Goal: Information Seeking & Learning: Check status

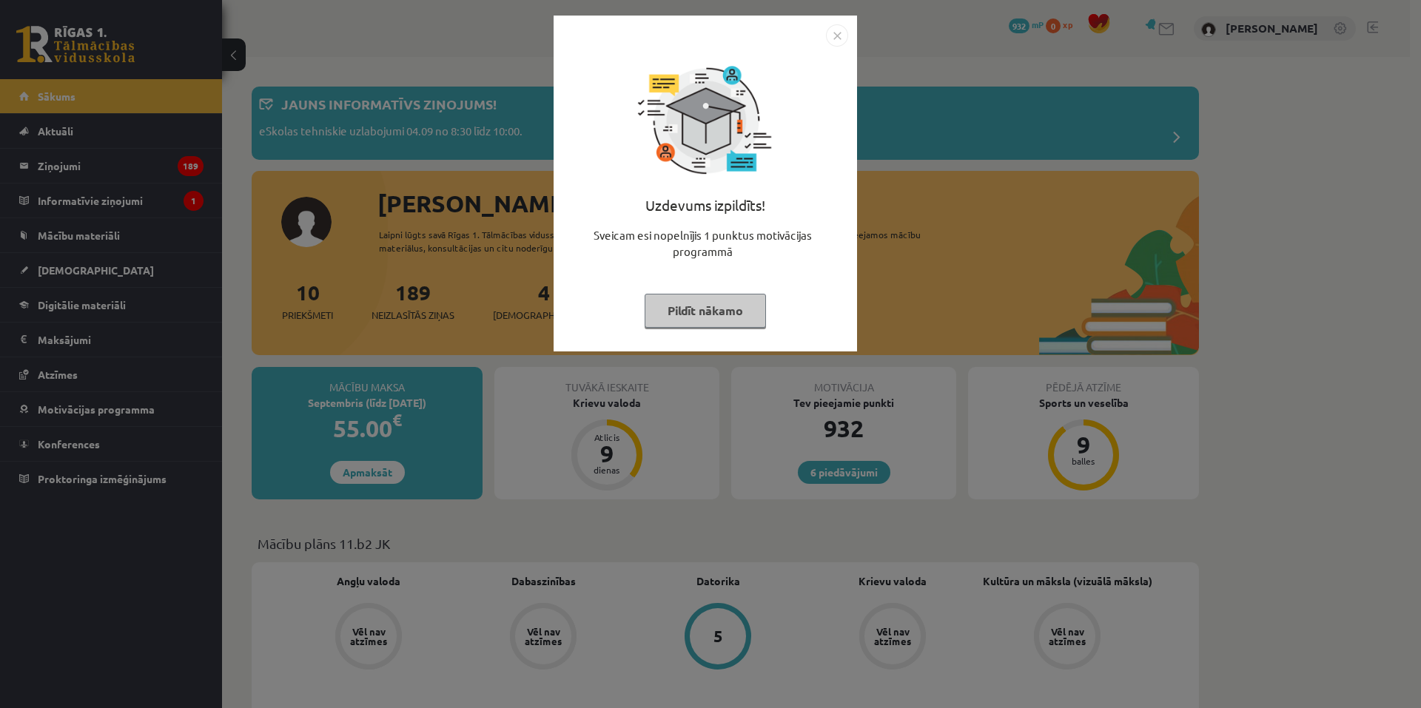
click at [837, 49] on div "Uzdevums izpildīts! Sveicam esi nopelnījis 1 punktus motivācijas programmā Pild…" at bounding box center [706, 195] width 286 height 296
click at [839, 38] on img "Close" at bounding box center [837, 35] width 22 height 22
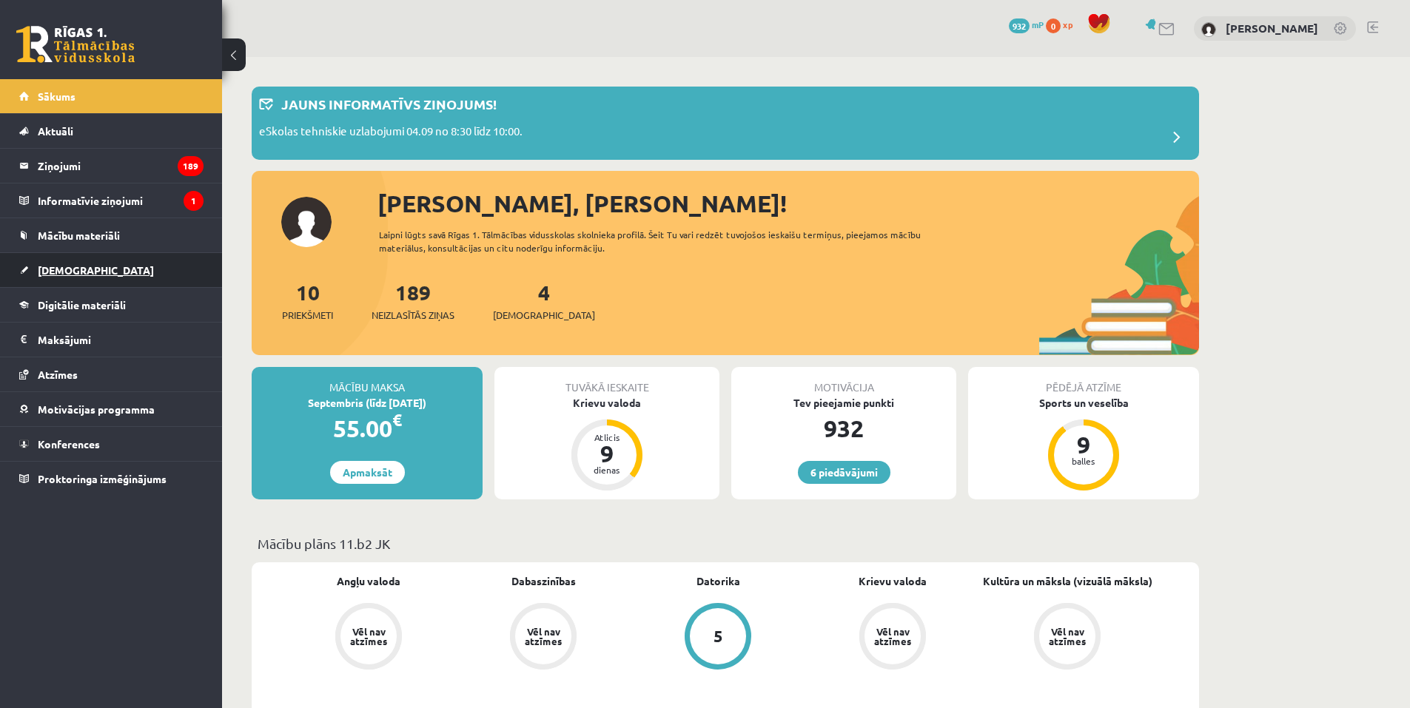
click at [67, 265] on span "[DEMOGRAPHIC_DATA]" at bounding box center [96, 270] width 116 height 13
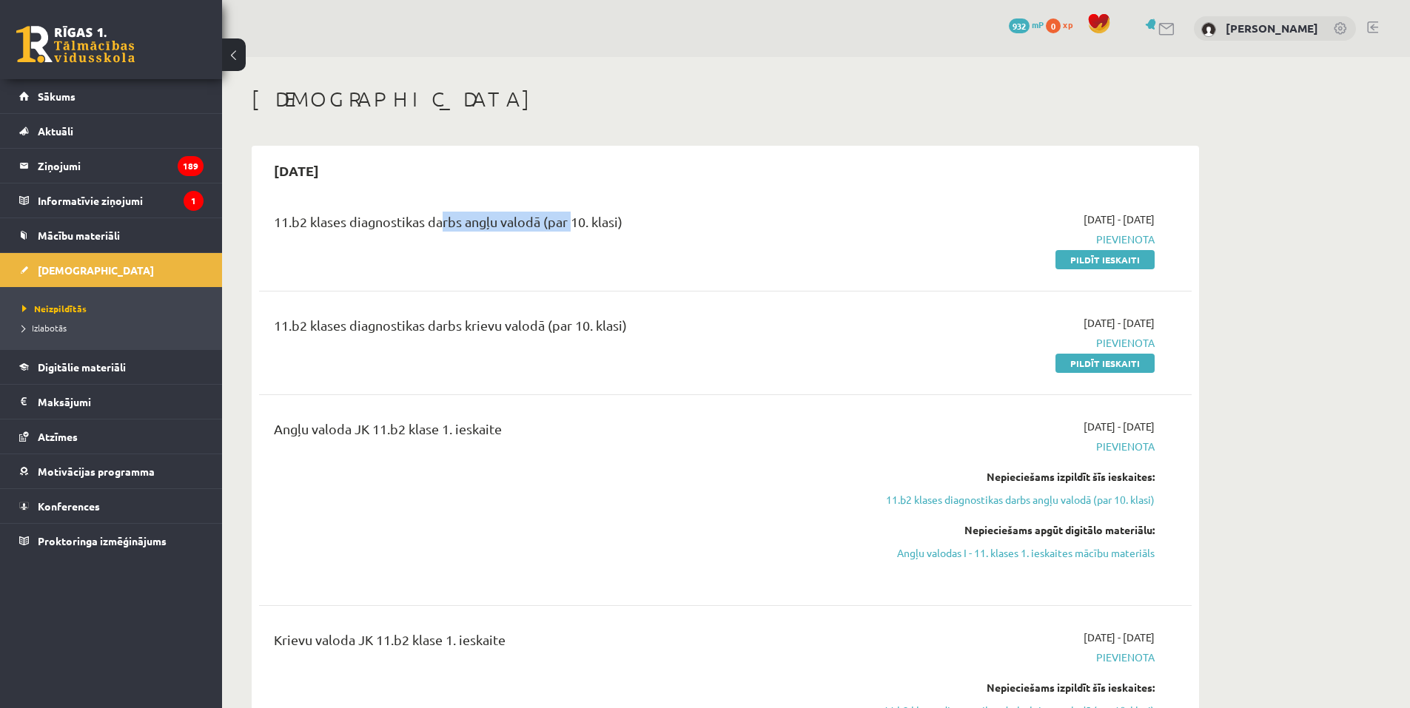
drag, startPoint x: 437, startPoint y: 223, endPoint x: 577, endPoint y: 232, distance: 140.2
click at [573, 223] on div "11.b2 klases diagnostikas darbs angļu valodā (par 10. klasi)" at bounding box center [564, 225] width 580 height 27
click at [554, 258] on div "11.b2 klases diagnostikas darbs angļu valodā (par 10. klasi)" at bounding box center [564, 240] width 602 height 56
drag, startPoint x: 414, startPoint y: 329, endPoint x: 571, endPoint y: 334, distance: 156.3
click at [555, 332] on div "11.b2 klases diagnostikas darbs krievu valodā (par 10. klasi)" at bounding box center [564, 328] width 580 height 27
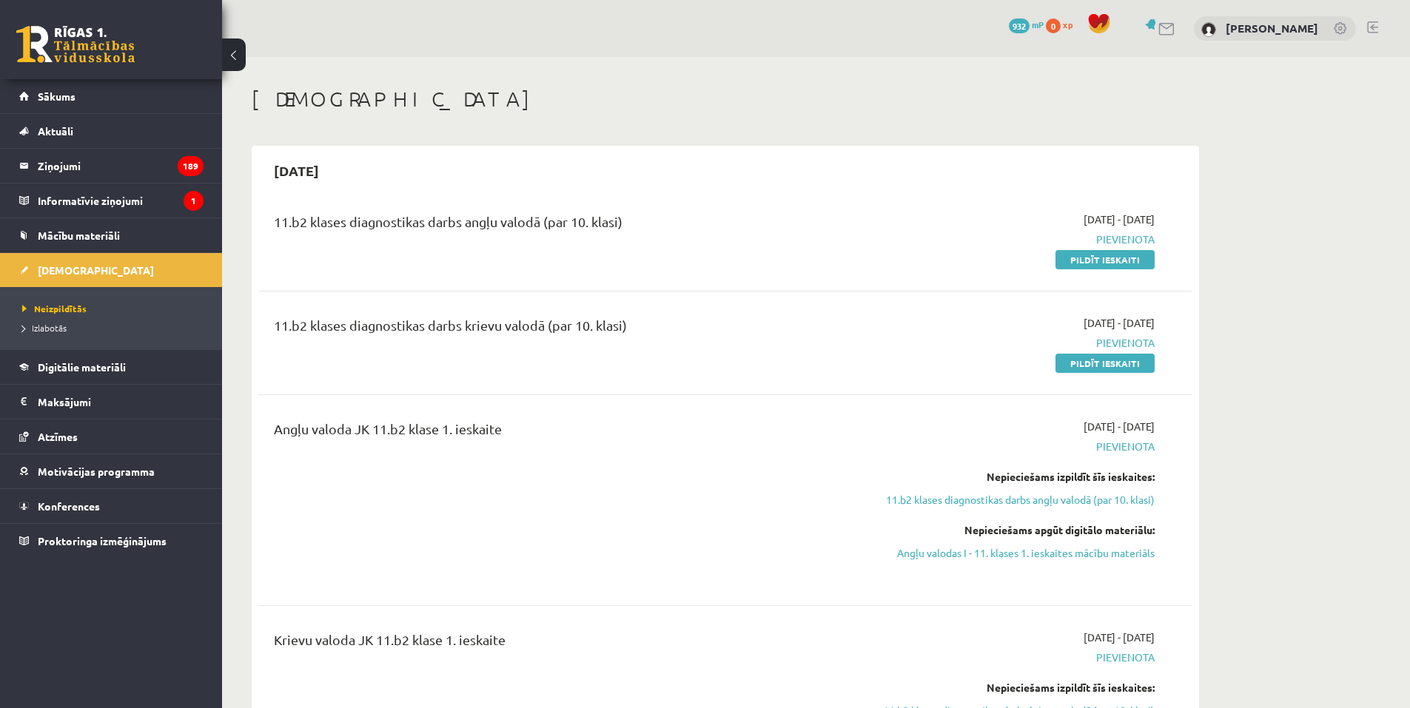
click at [569, 348] on div "11.b2 klases diagnostikas darbs krievu valodā (par 10. klasi)" at bounding box center [564, 343] width 602 height 56
drag, startPoint x: 309, startPoint y: 434, endPoint x: 422, endPoint y: 437, distance: 113.3
click at [422, 437] on div "Angļu valoda JK 11.b2 klase 1. ieskaite" at bounding box center [564, 432] width 580 height 27
click at [580, 449] on div "Angļu valoda JK 11.b2 klase 1. ieskaite" at bounding box center [564, 500] width 602 height 163
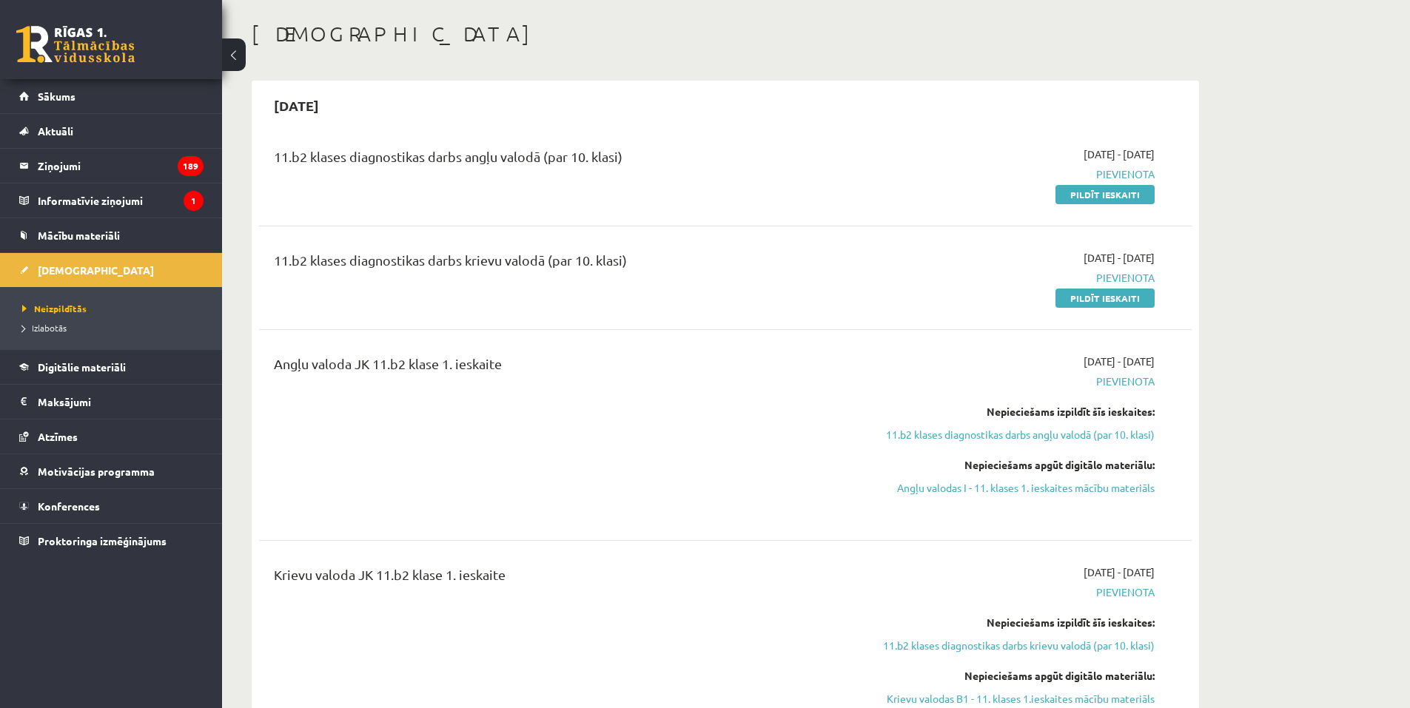
scroll to position [74, 0]
